Goal: Check status: Check status

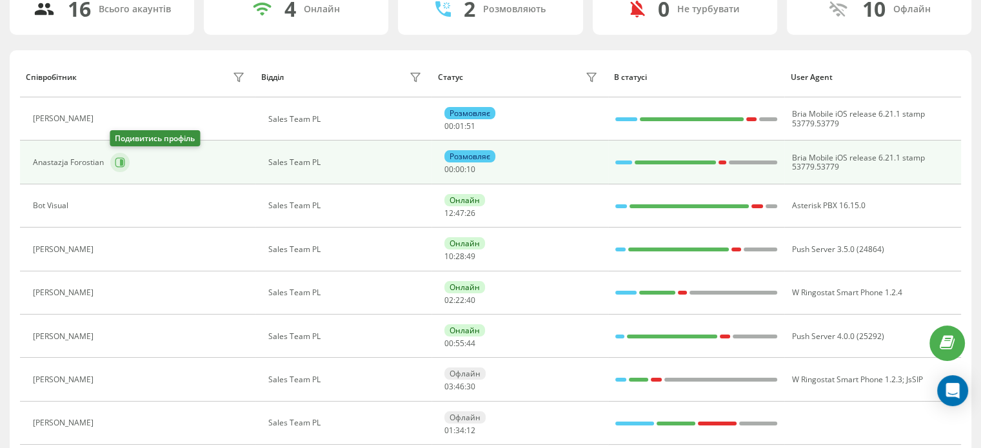
click at [126, 161] on button at bounding box center [119, 162] width 19 height 19
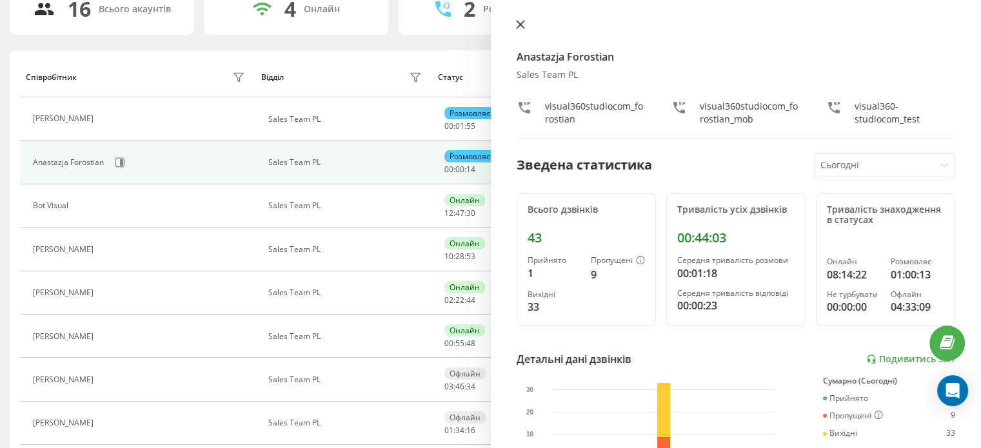
click at [520, 25] on icon at bounding box center [520, 24] width 9 height 9
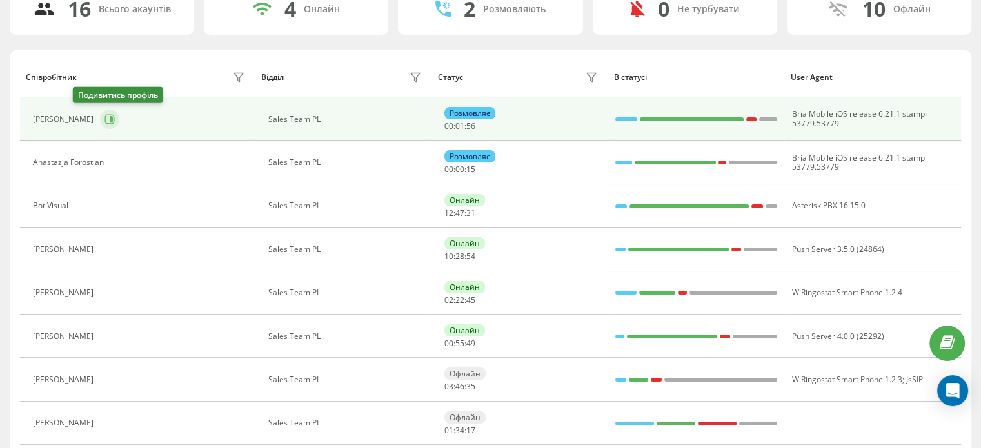
click at [105, 120] on icon at bounding box center [110, 119] width 10 height 10
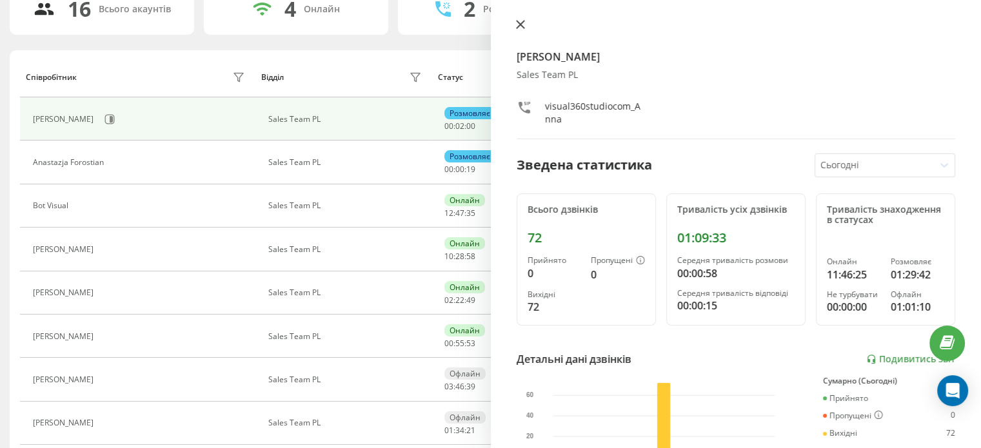
click at [518, 21] on icon at bounding box center [520, 24] width 9 height 9
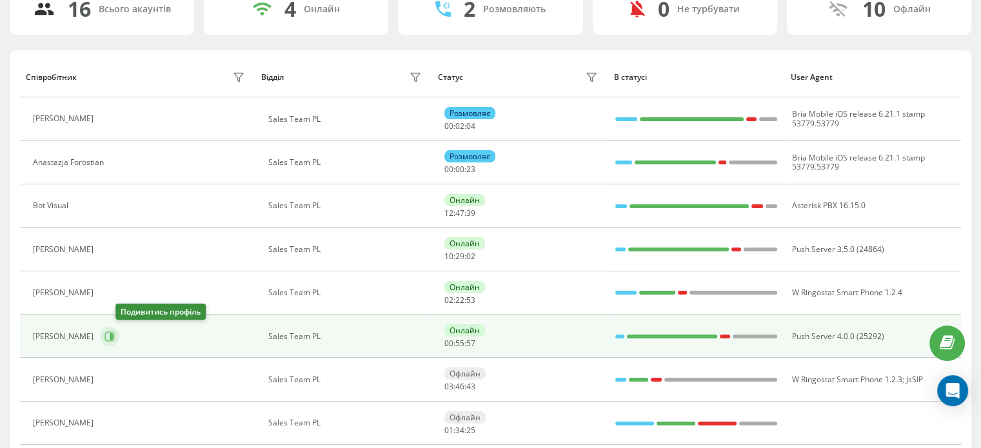
click at [115, 333] on icon at bounding box center [109, 336] width 10 height 10
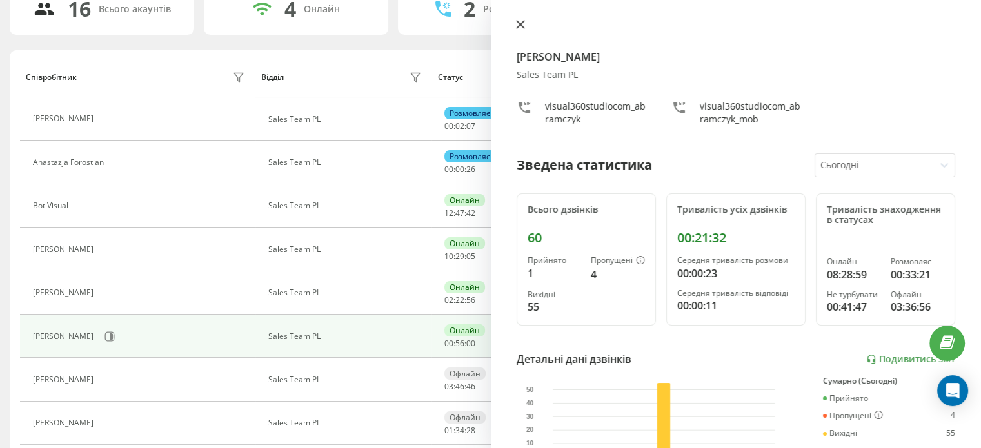
click at [520, 26] on icon at bounding box center [520, 24] width 9 height 9
